Goal: Transaction & Acquisition: Obtain resource

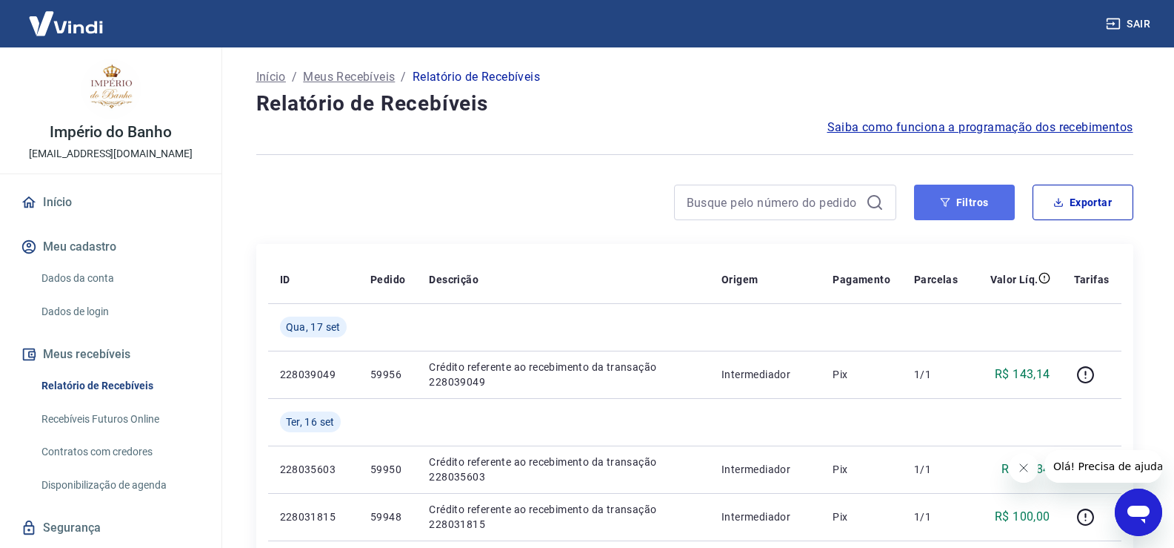
click at [989, 207] on button "Filtros" at bounding box center [964, 203] width 101 height 36
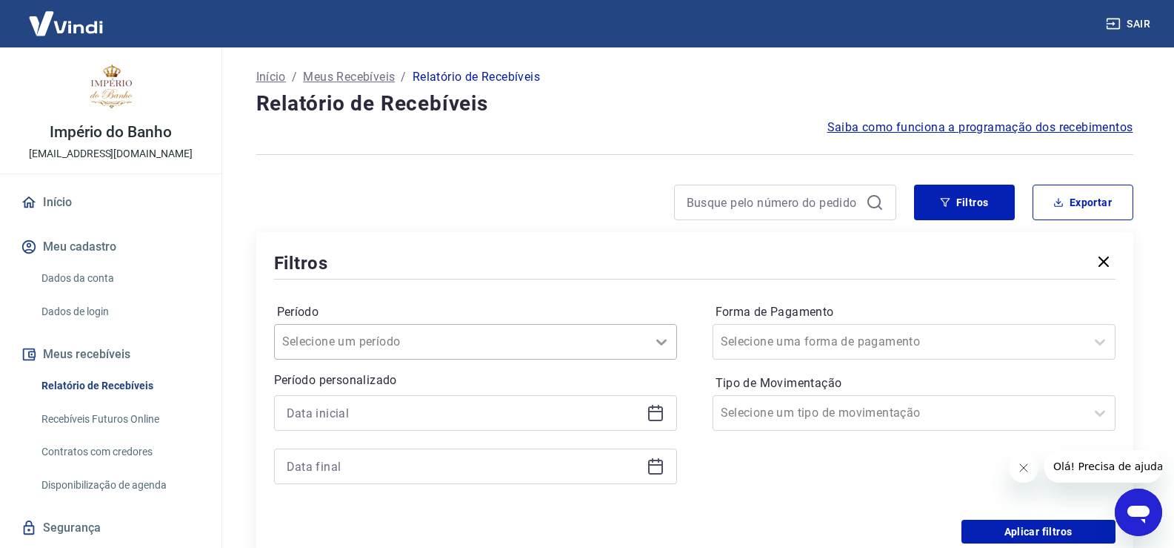
click at [665, 344] on div "Selecione um período" at bounding box center [475, 342] width 403 height 36
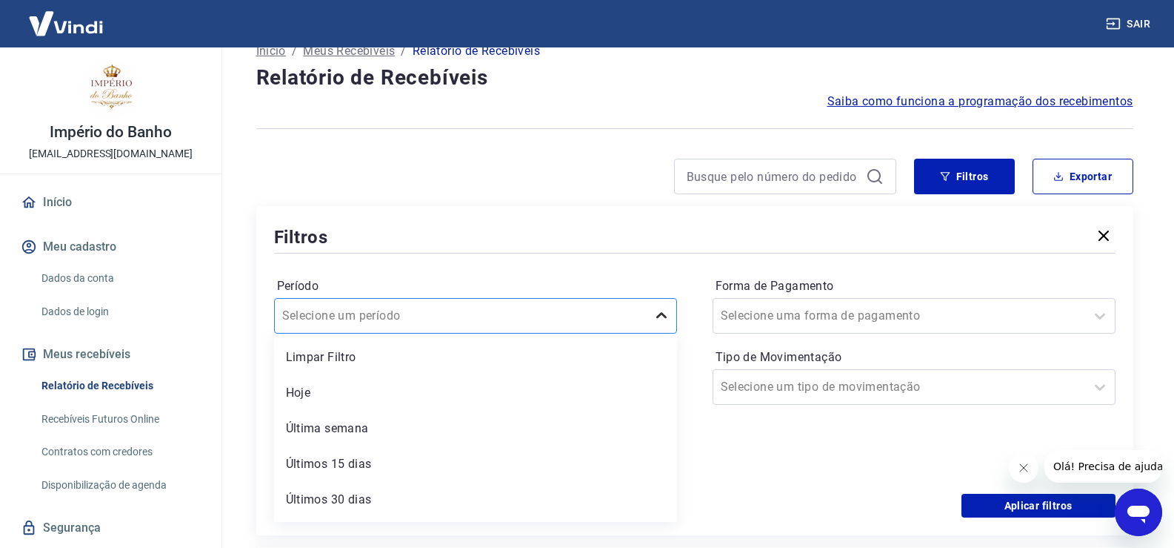
scroll to position [34, 0]
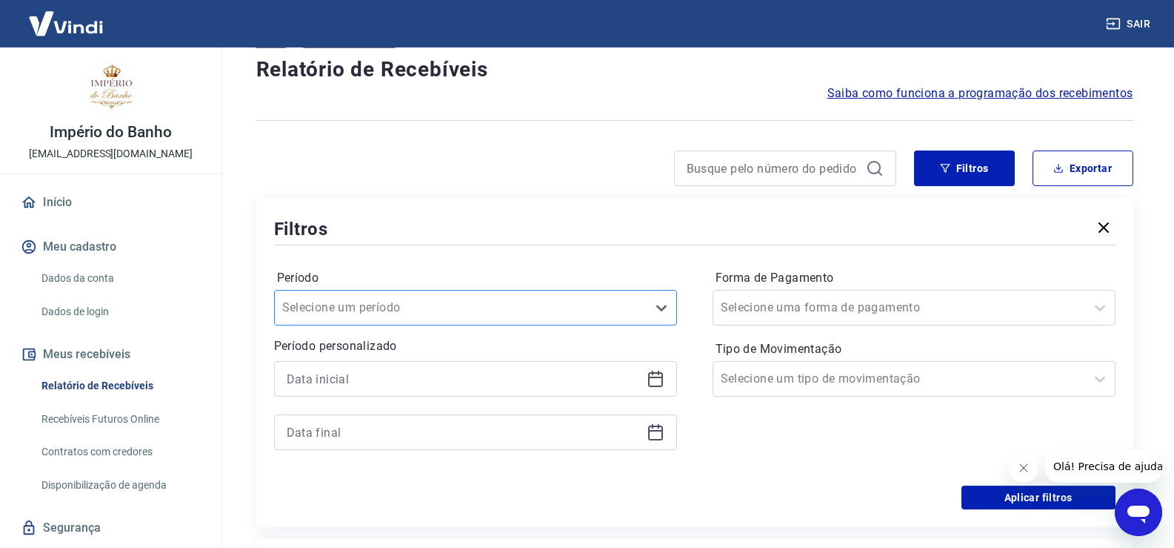
click at [454, 306] on div at bounding box center [460, 307] width 357 height 21
click at [653, 379] on icon at bounding box center [656, 379] width 18 height 18
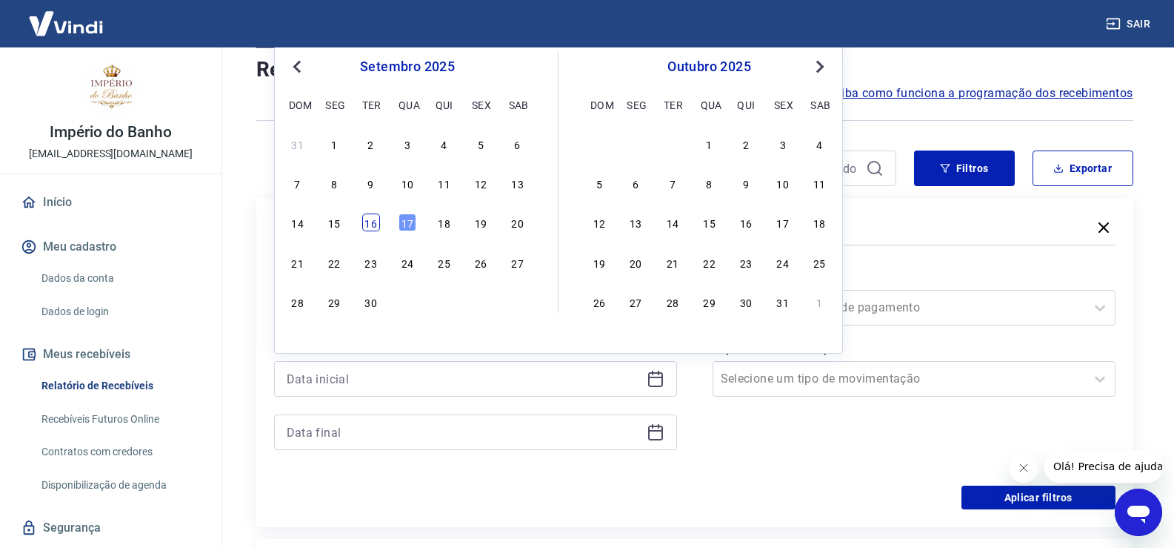
click at [375, 228] on div "16" at bounding box center [371, 222] width 18 height 18
type input "16/09/2025"
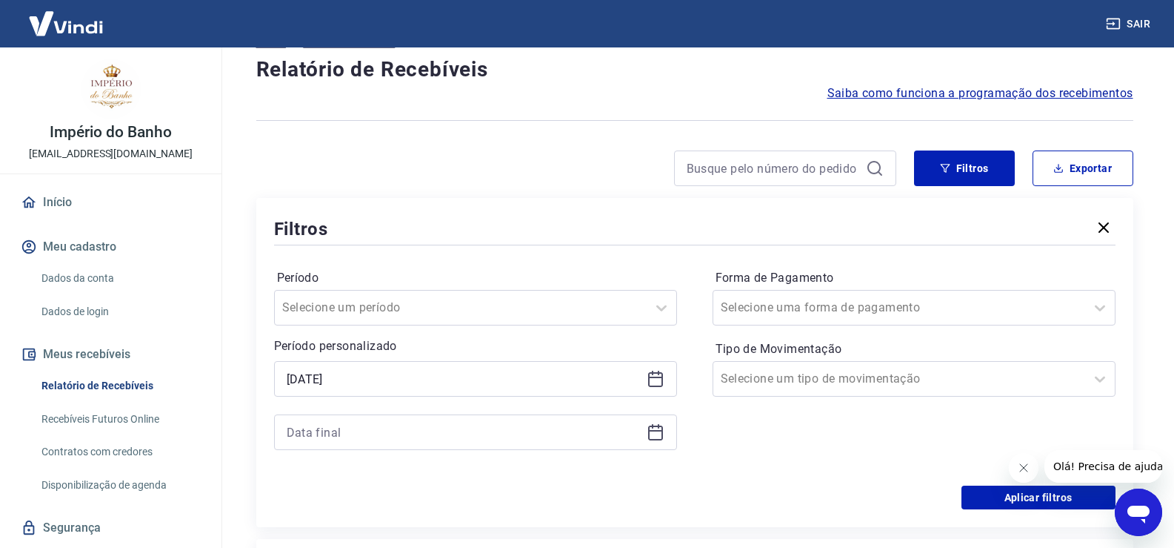
click at [653, 433] on icon at bounding box center [656, 432] width 18 height 18
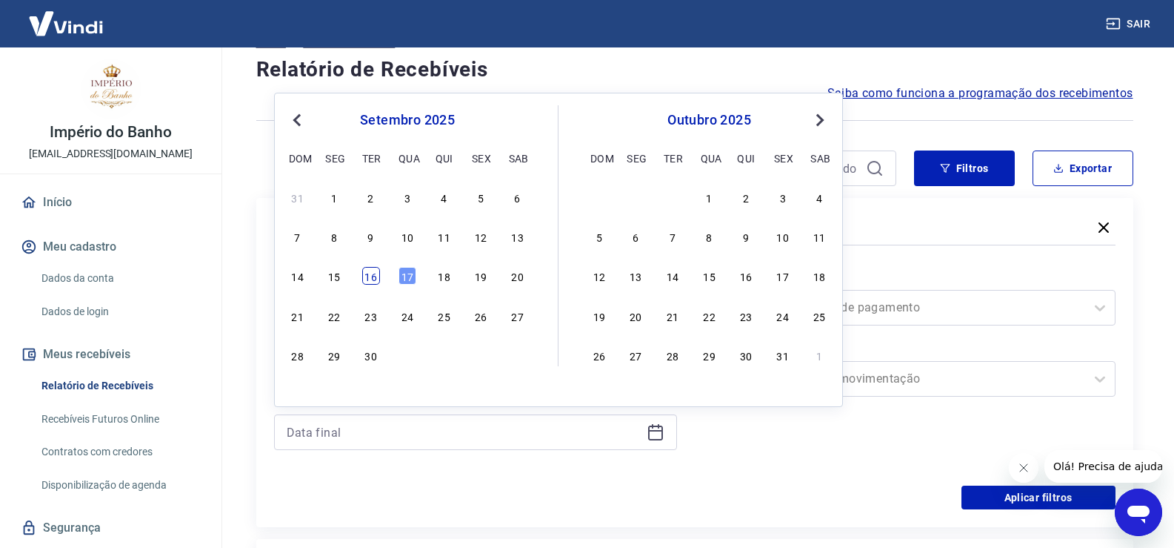
click at [378, 281] on div "16" at bounding box center [371, 276] width 18 height 18
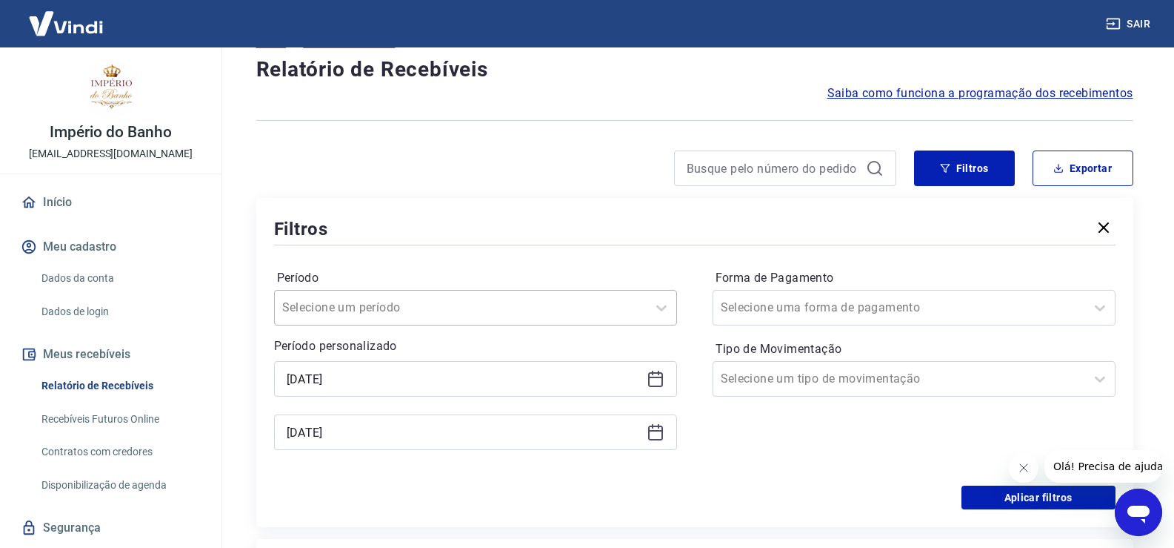
type input "16/09/2025"
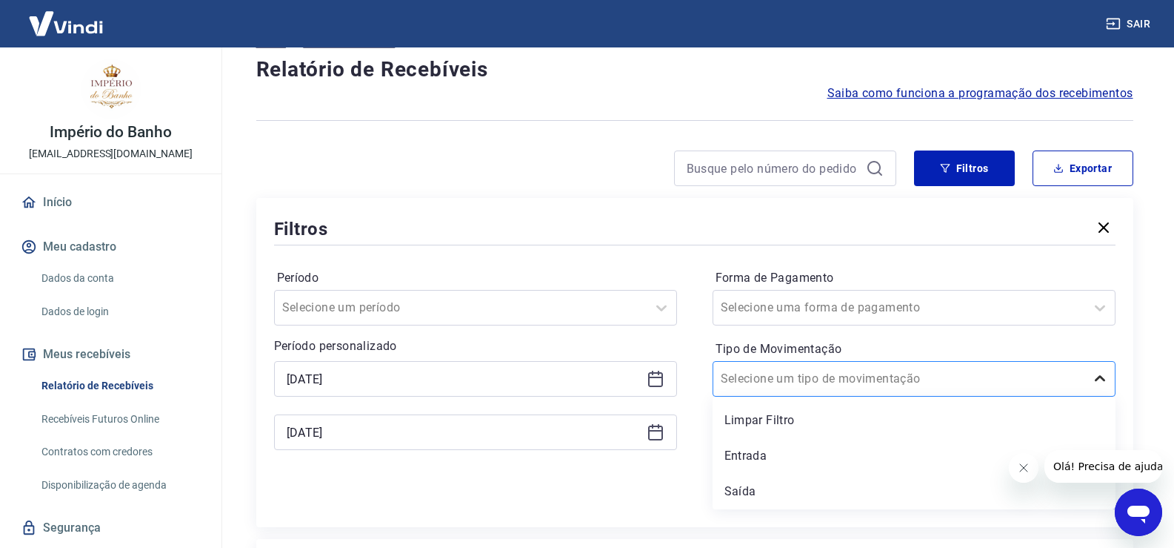
click at [1103, 378] on icon at bounding box center [1100, 378] width 10 height 6
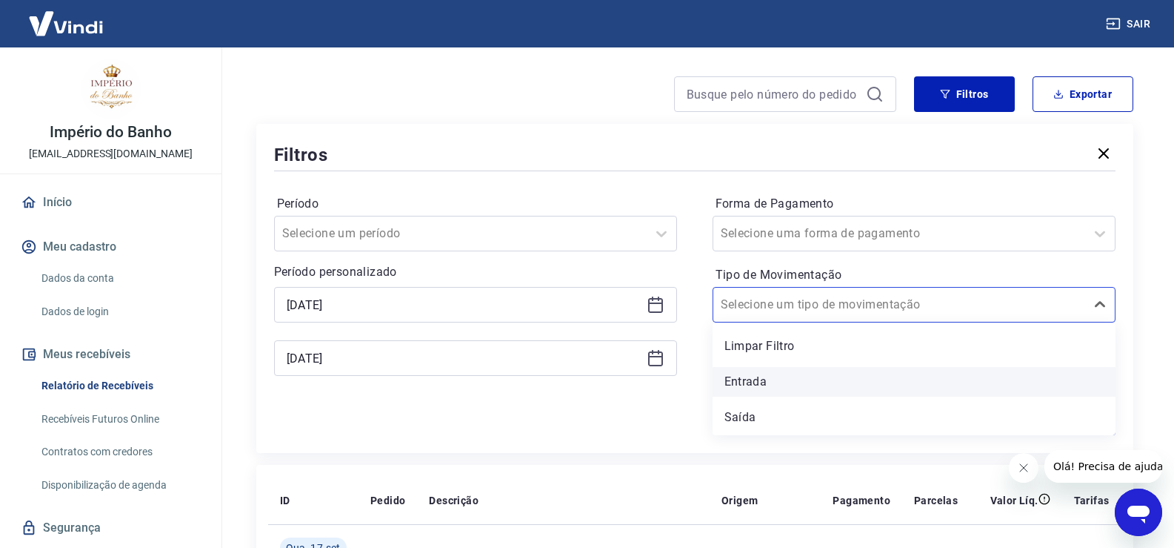
click at [796, 385] on div "Entrada" at bounding box center [914, 382] width 403 height 30
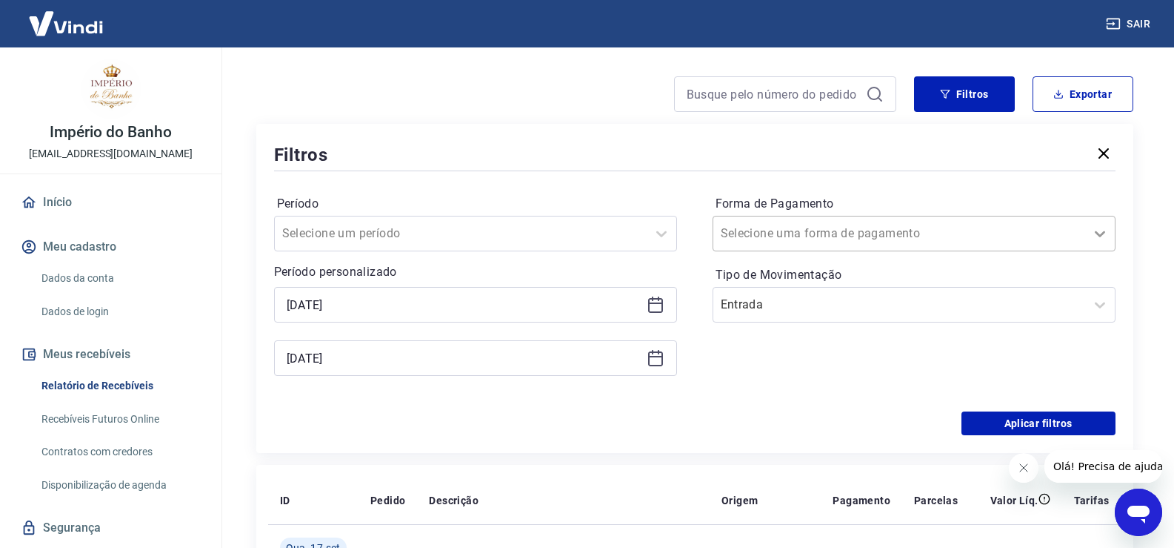
click at [1094, 234] on icon at bounding box center [1100, 234] width 18 height 18
click at [1097, 305] on icon at bounding box center [1100, 305] width 10 height 6
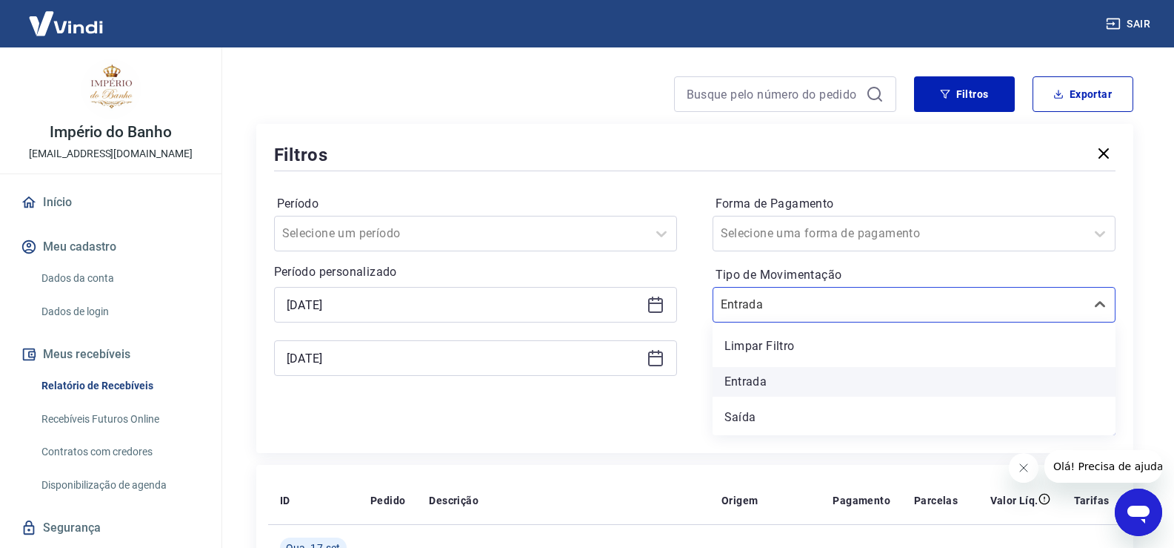
click at [924, 385] on div "Entrada" at bounding box center [914, 382] width 403 height 30
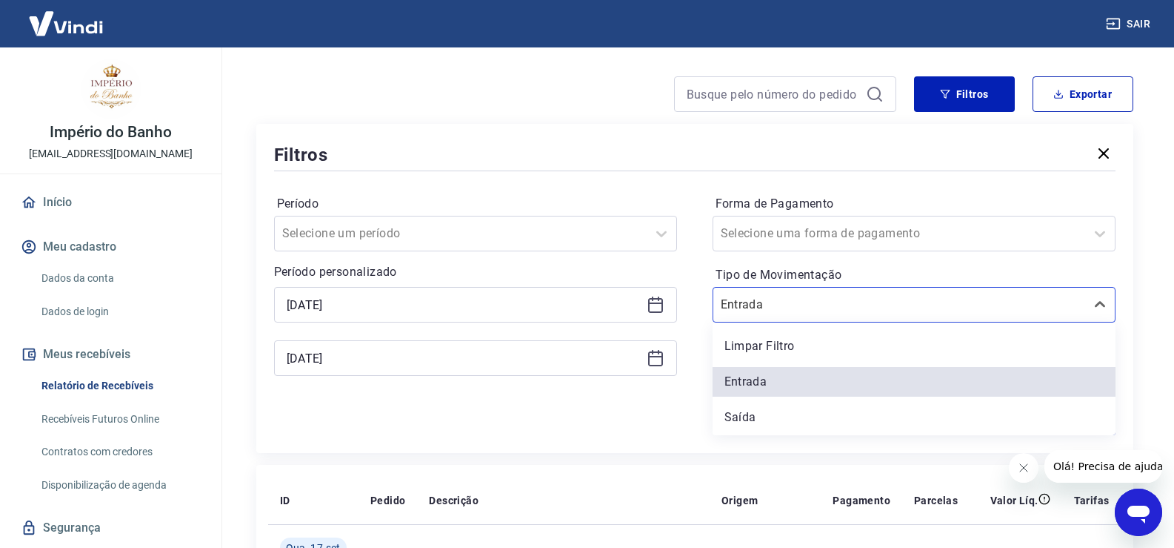
click at [775, 385] on div "Forma de Pagamento Selecione uma forma de pagamento Tipo de Movimentação option…" at bounding box center [914, 293] width 403 height 202
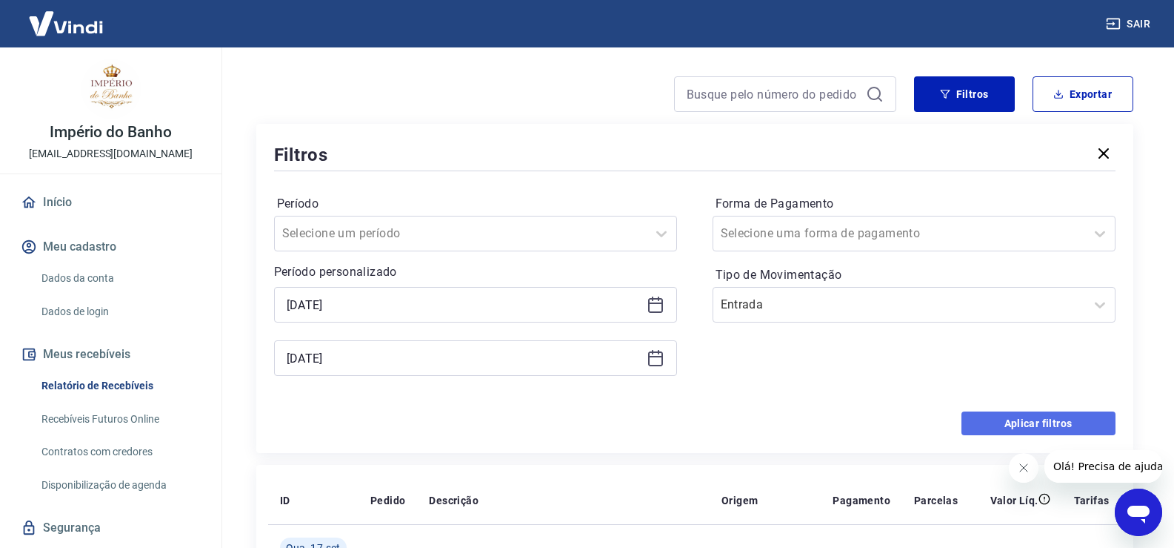
click at [1028, 420] on button "Aplicar filtros" at bounding box center [1039, 423] width 154 height 24
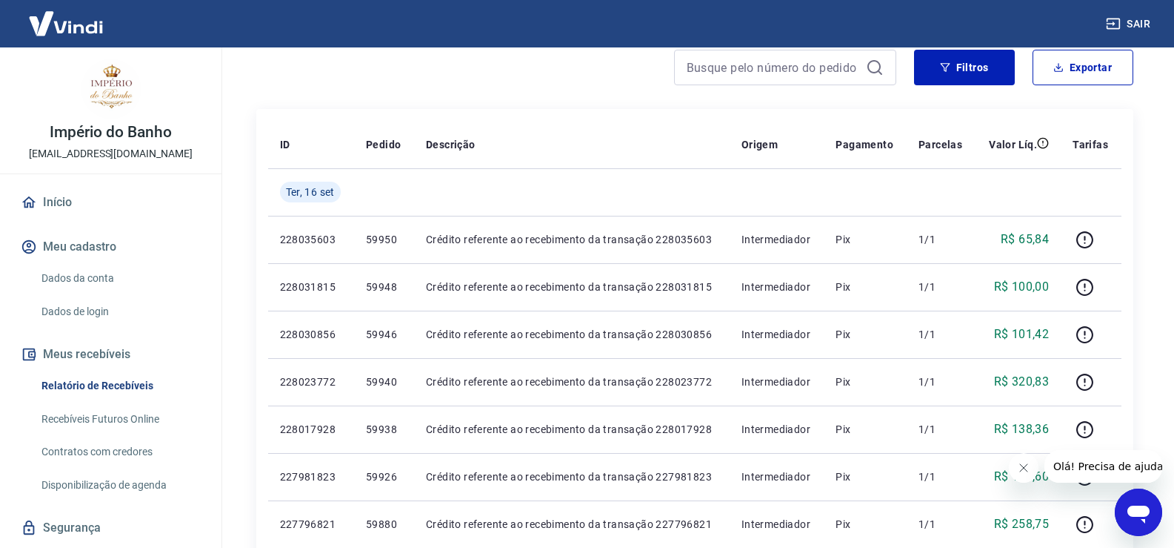
scroll to position [118, 0]
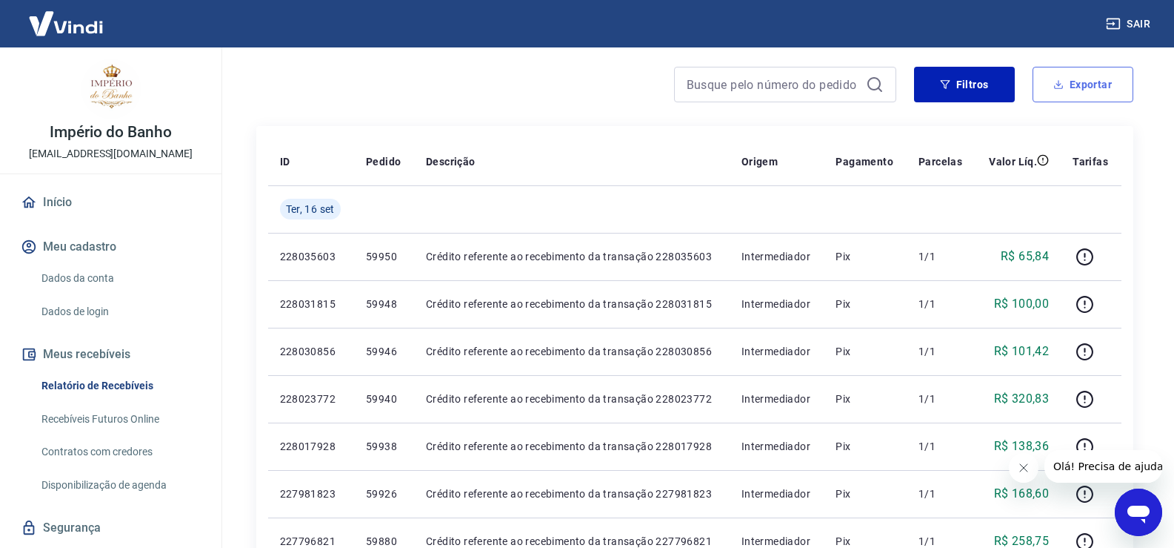
click at [1099, 84] on button "Exportar" at bounding box center [1083, 85] width 101 height 36
type input "16/09/2025"
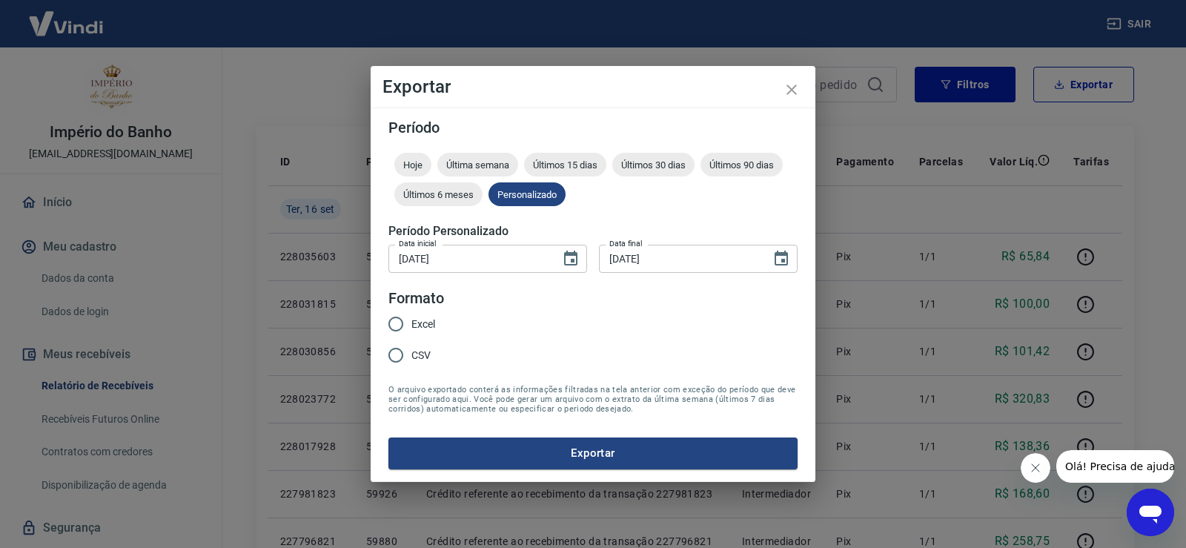
click at [394, 325] on input "Excel" at bounding box center [395, 323] width 31 height 31
radio input "true"
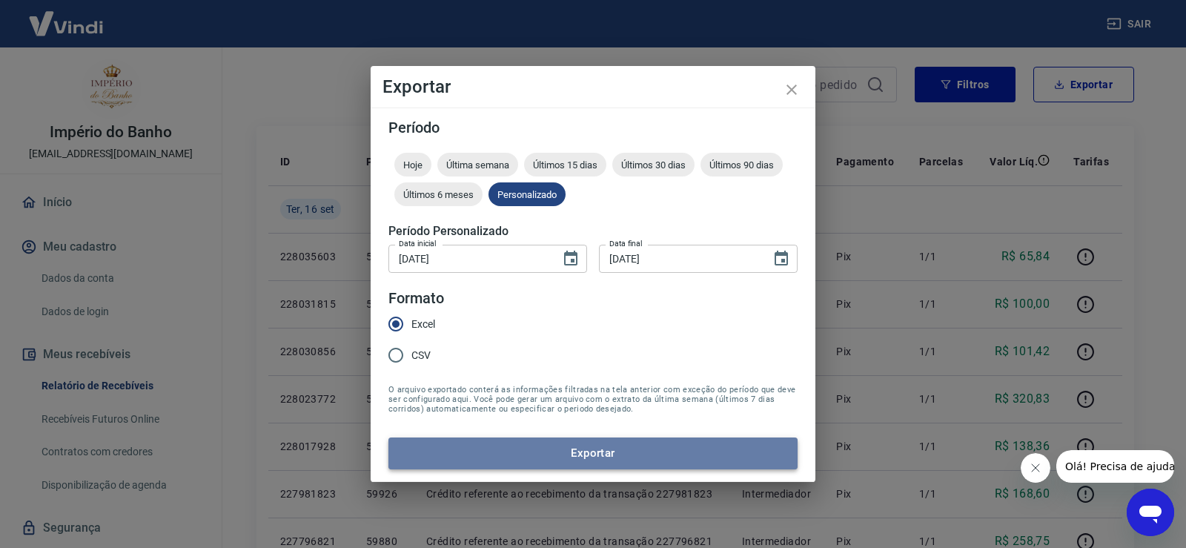
click at [682, 459] on button "Exportar" at bounding box center [592, 452] width 409 height 31
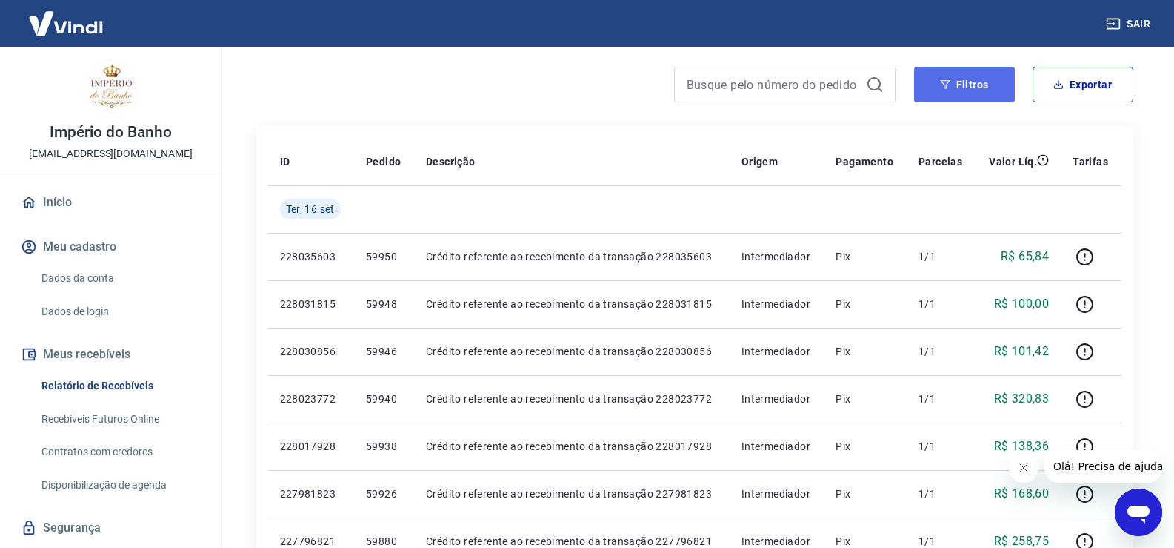
click at [941, 84] on icon "button" at bounding box center [945, 84] width 10 height 10
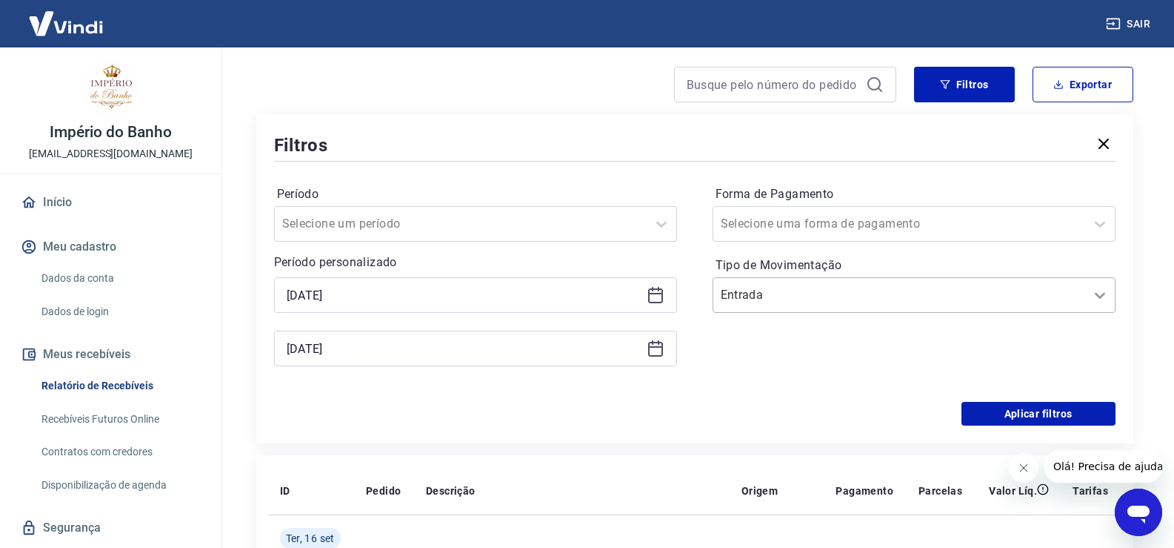
click at [1094, 292] on icon at bounding box center [1100, 295] width 18 height 18
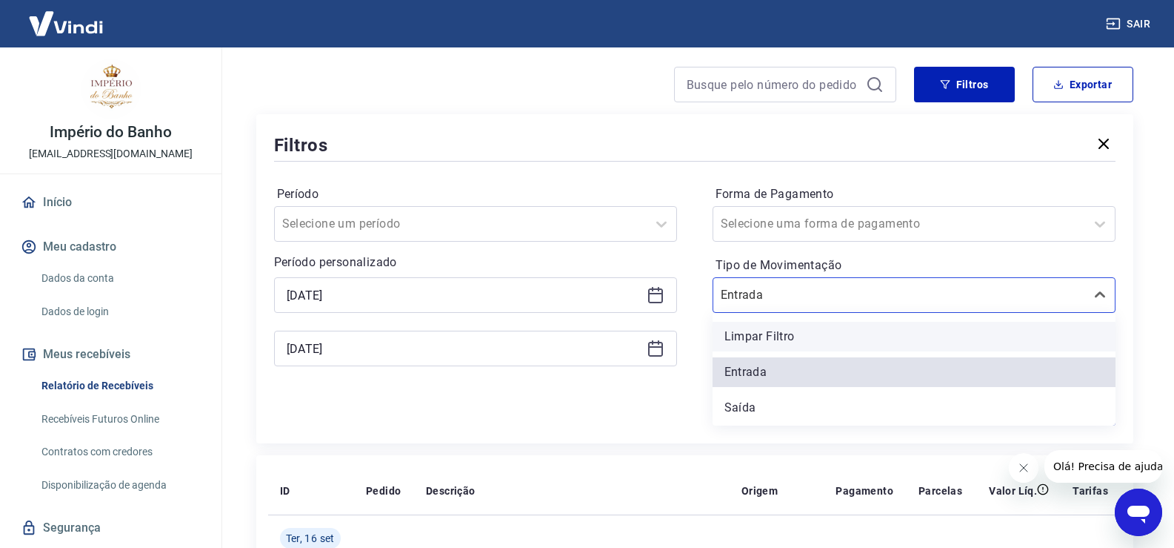
click at [785, 341] on div "Limpar Filtro" at bounding box center [914, 337] width 403 height 30
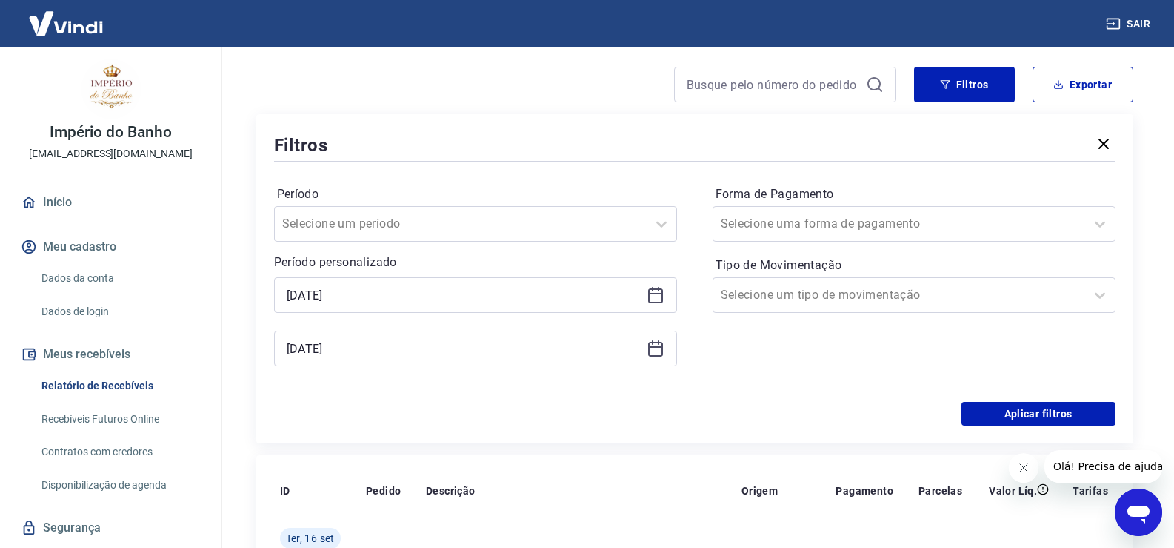
click at [781, 334] on div "Forma de Pagamento Selecione uma forma de pagamento Tipo de Movimentação Seleci…" at bounding box center [914, 283] width 403 height 202
click at [1038, 410] on button "Aplicar filtros" at bounding box center [1039, 414] width 154 height 24
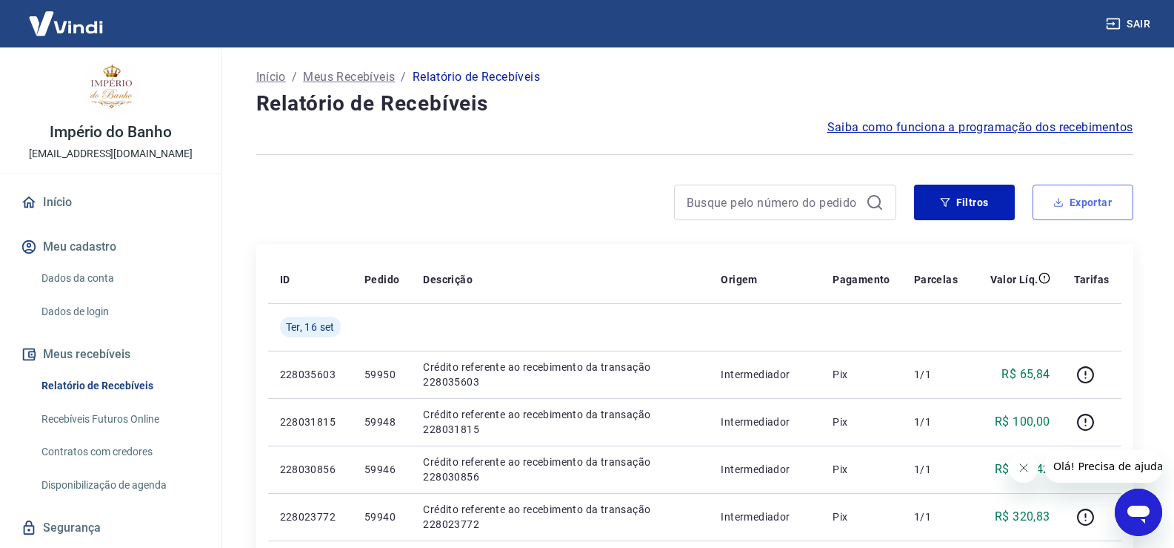
click at [1077, 202] on button "Exportar" at bounding box center [1083, 203] width 101 height 36
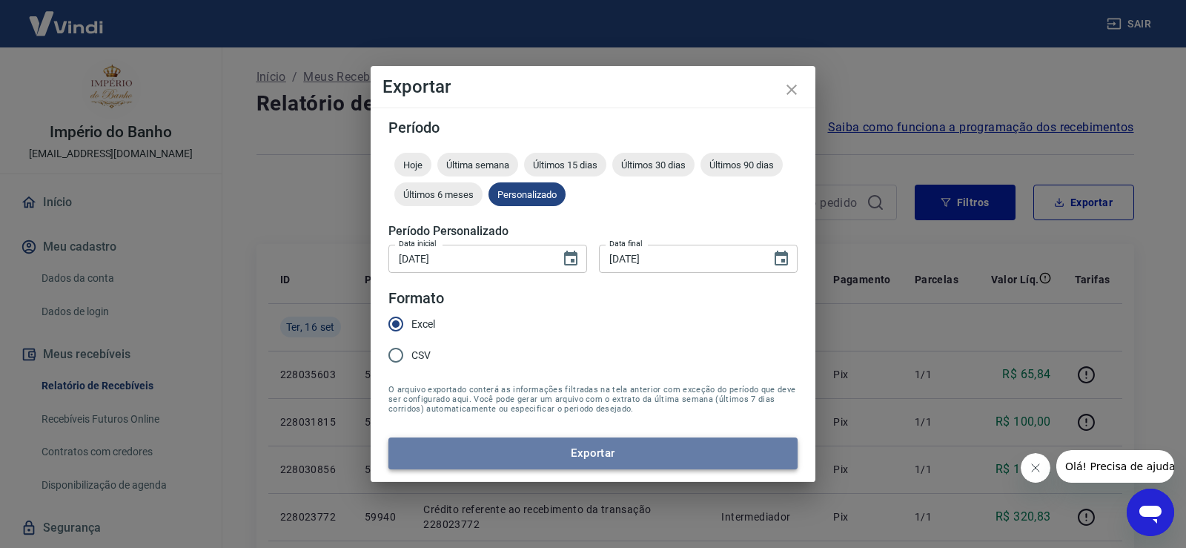
click at [622, 451] on button "Exportar" at bounding box center [592, 452] width 409 height 31
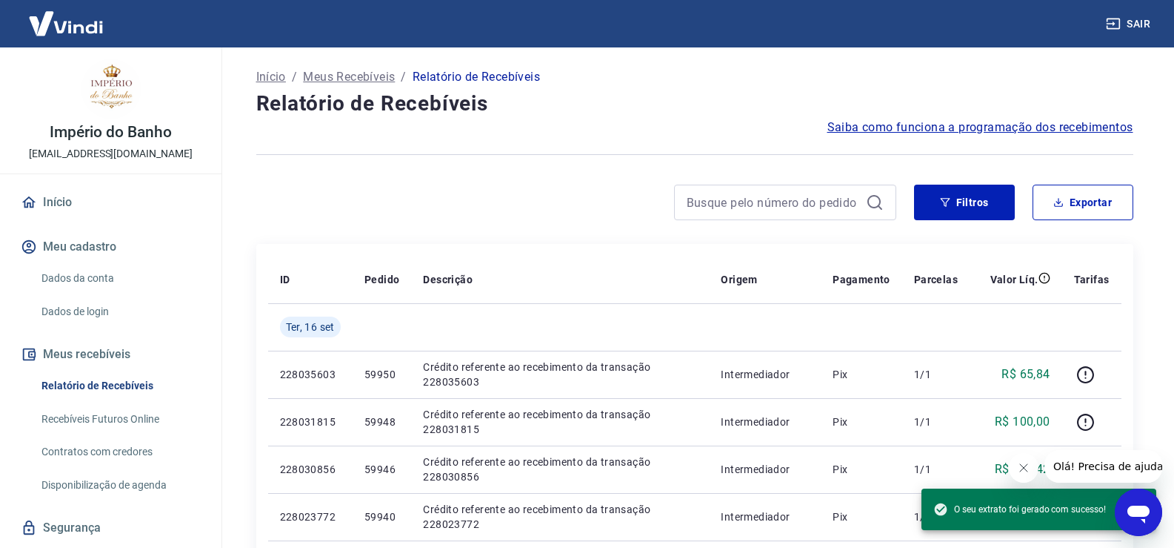
click at [1088, 511] on span "O seu extrato foi gerado com sucesso!" at bounding box center [1020, 509] width 173 height 15
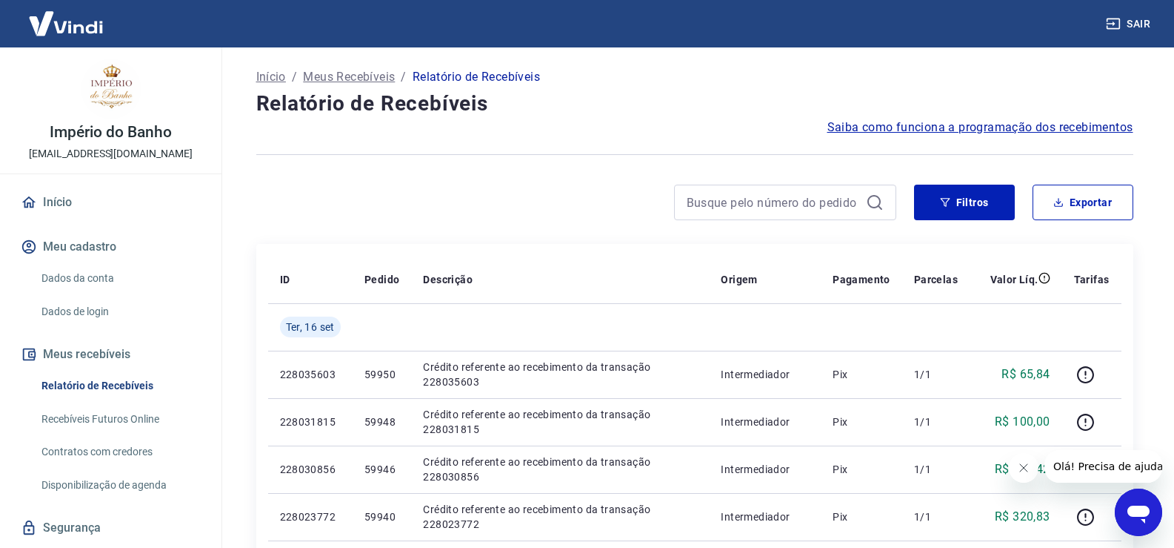
click at [279, 77] on p "Início" at bounding box center [271, 77] width 30 height 18
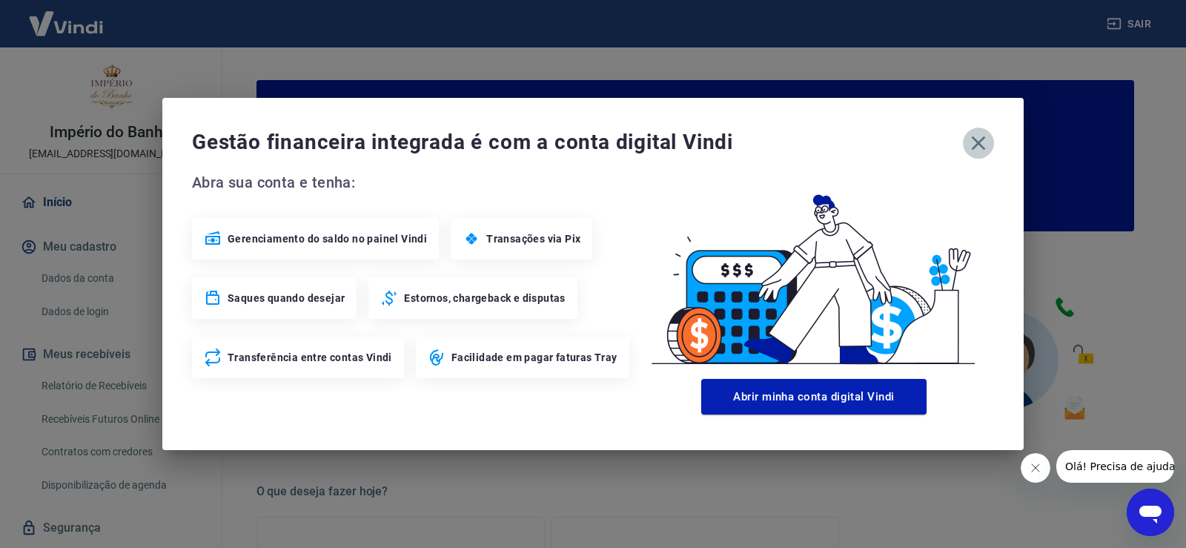
click at [985, 142] on icon "button" at bounding box center [978, 143] width 24 height 24
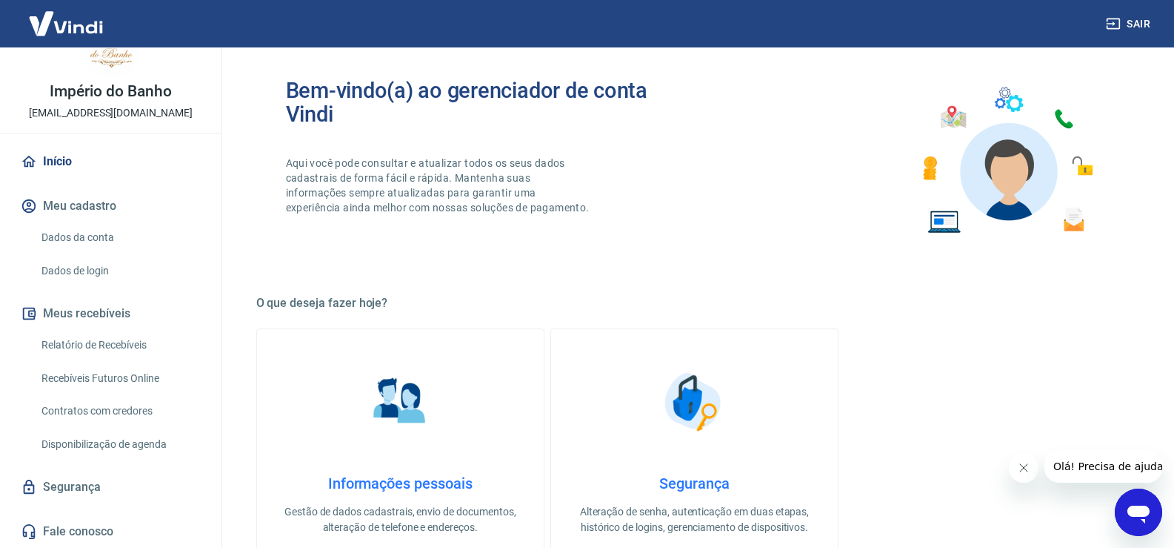
scroll to position [222, 0]
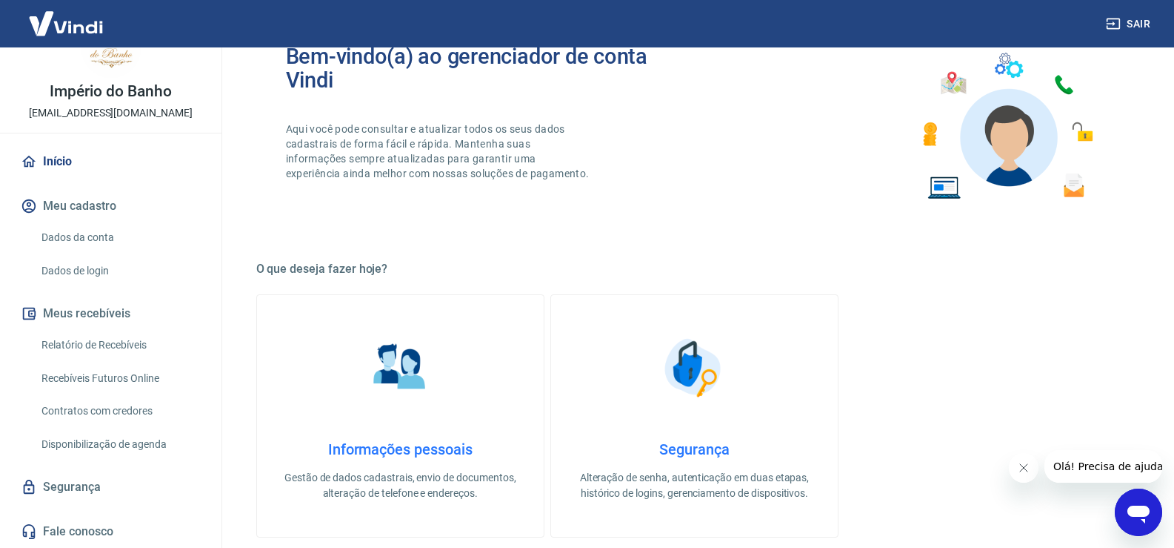
click at [82, 339] on link "Relatório de Recebíveis" at bounding box center [120, 345] width 168 height 30
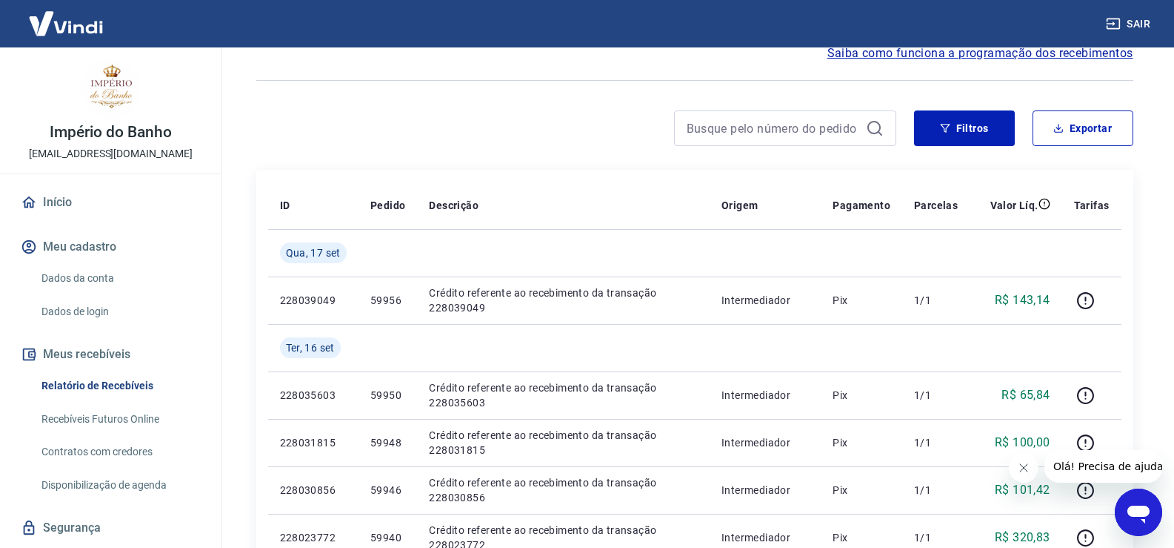
click at [59, 202] on link "Início" at bounding box center [111, 202] width 186 height 33
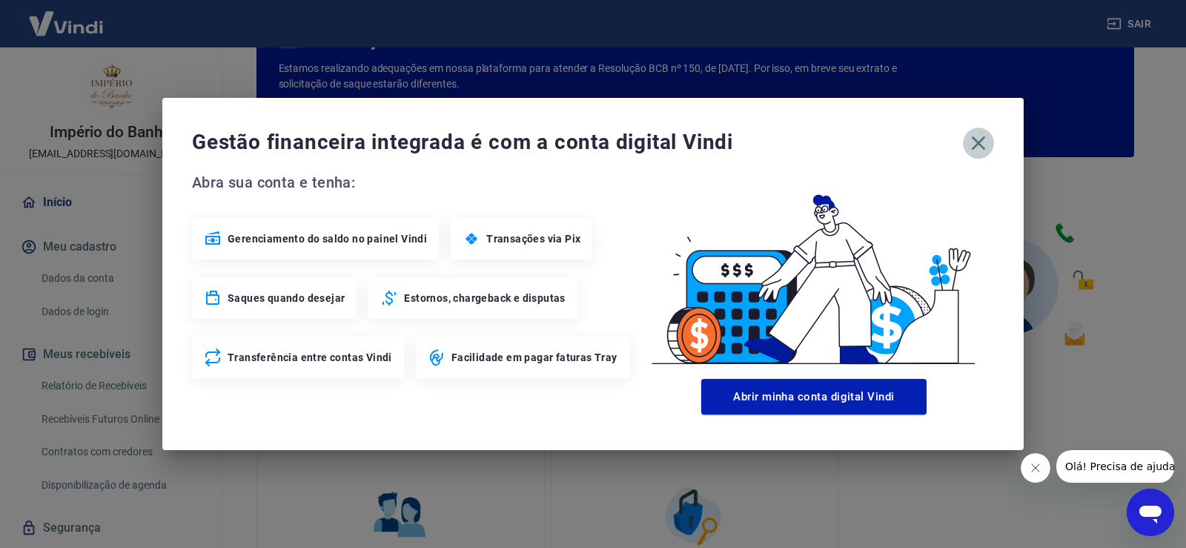
click at [986, 141] on icon "button" at bounding box center [978, 143] width 24 height 24
